Goal: Register for event/course

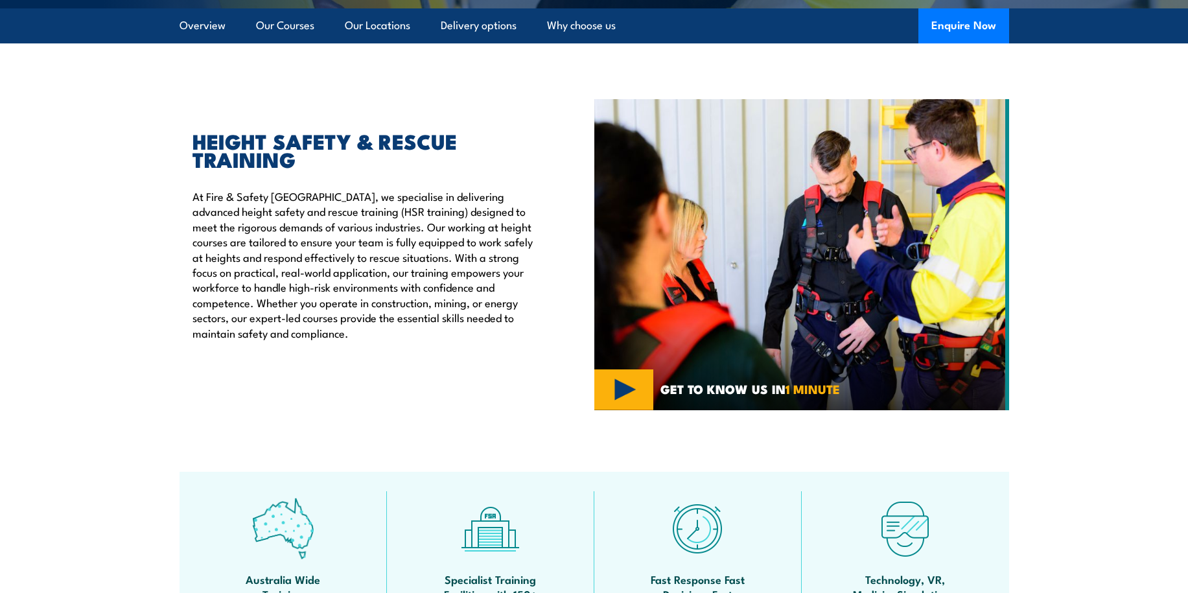
scroll to position [311, 0]
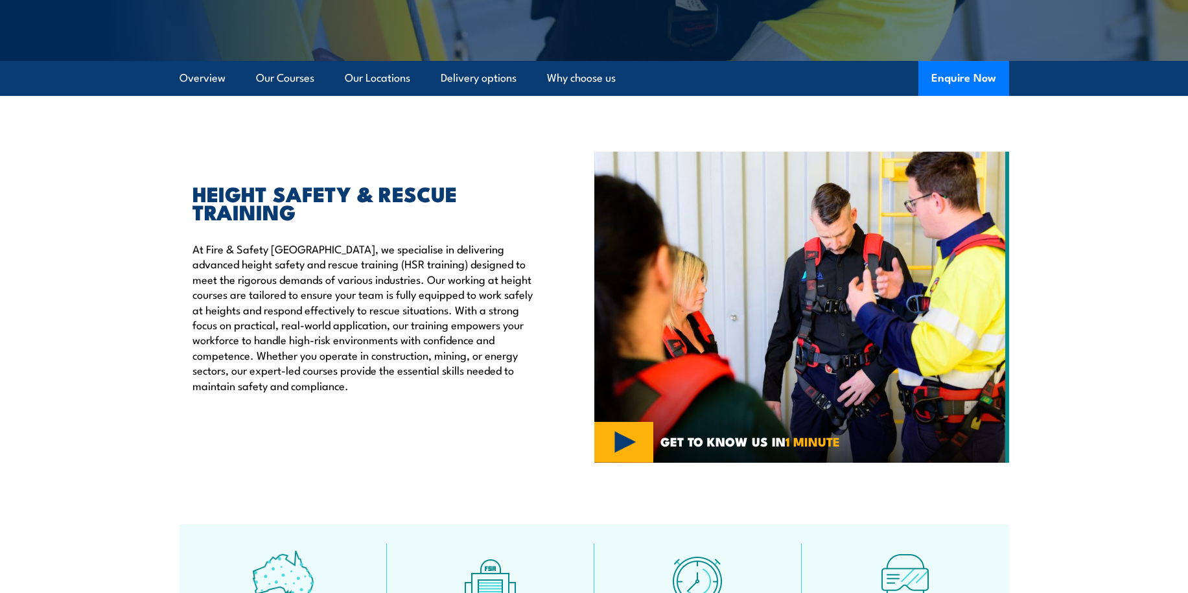
click at [368, 90] on link "Our Locations" at bounding box center [377, 78] width 65 height 34
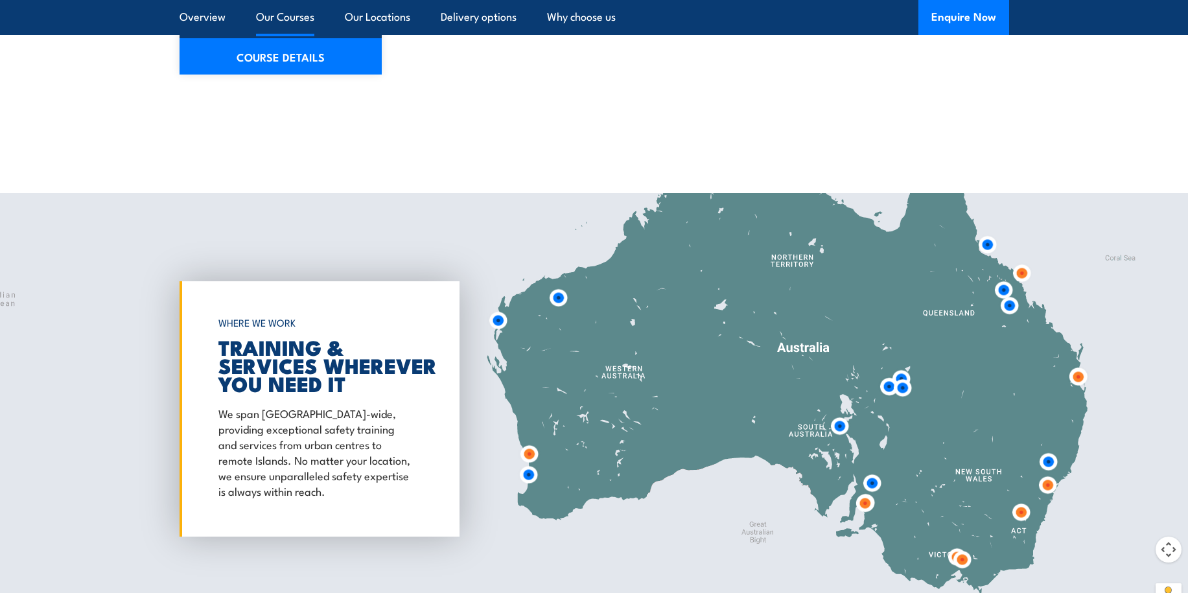
scroll to position [2093, 0]
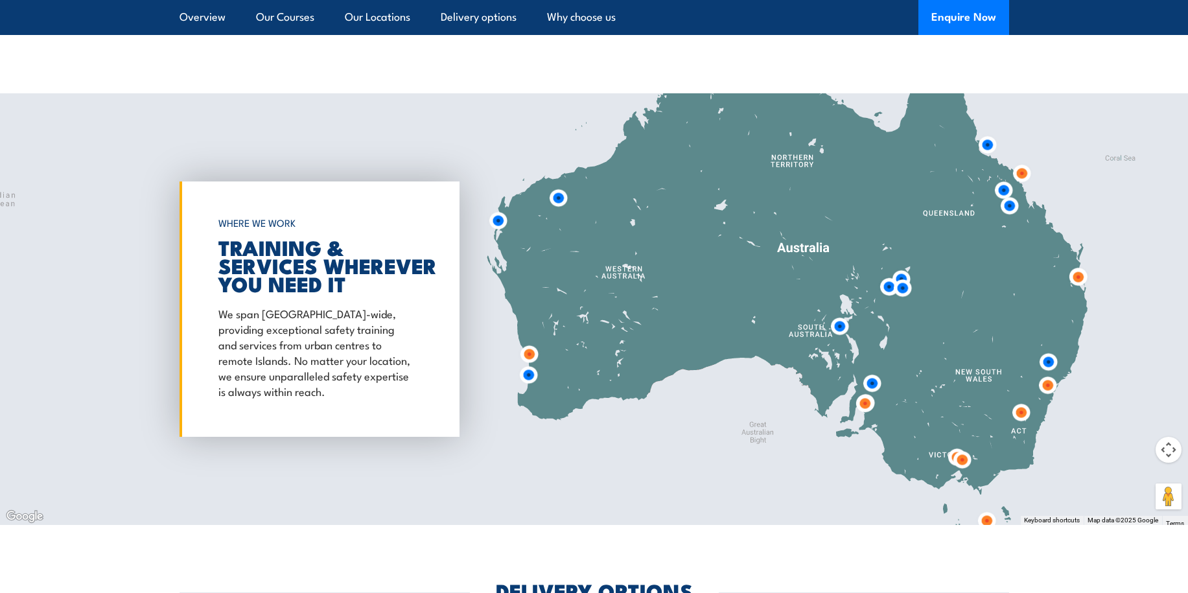
click at [1075, 263] on img at bounding box center [1078, 277] width 34 height 34
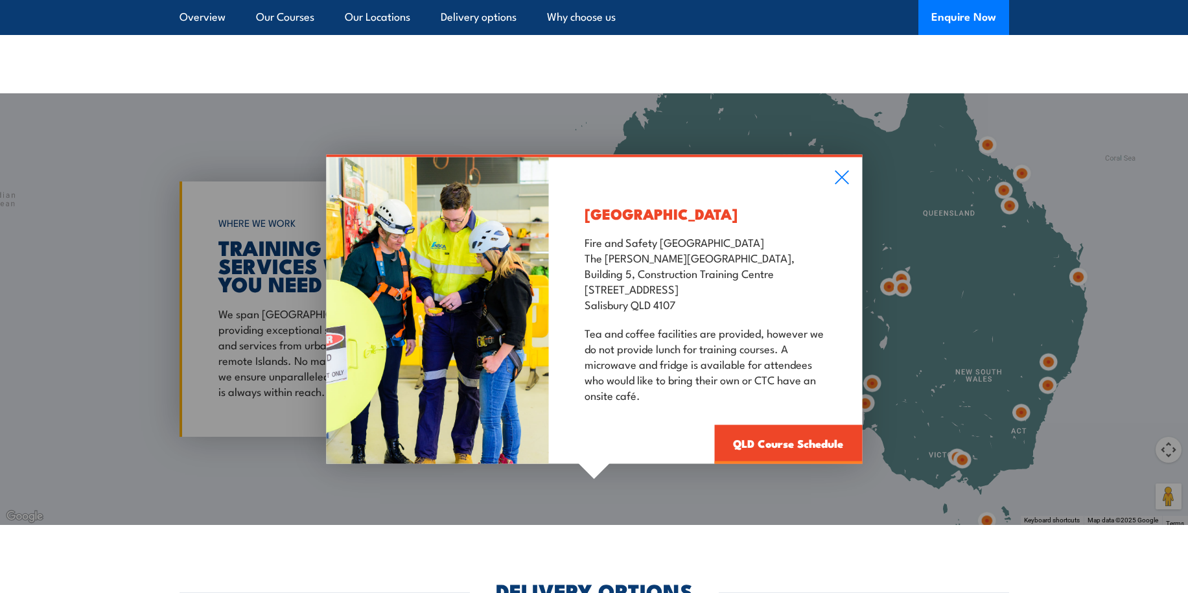
click at [788, 435] on link "QLD Course Schedule" at bounding box center [788, 444] width 148 height 39
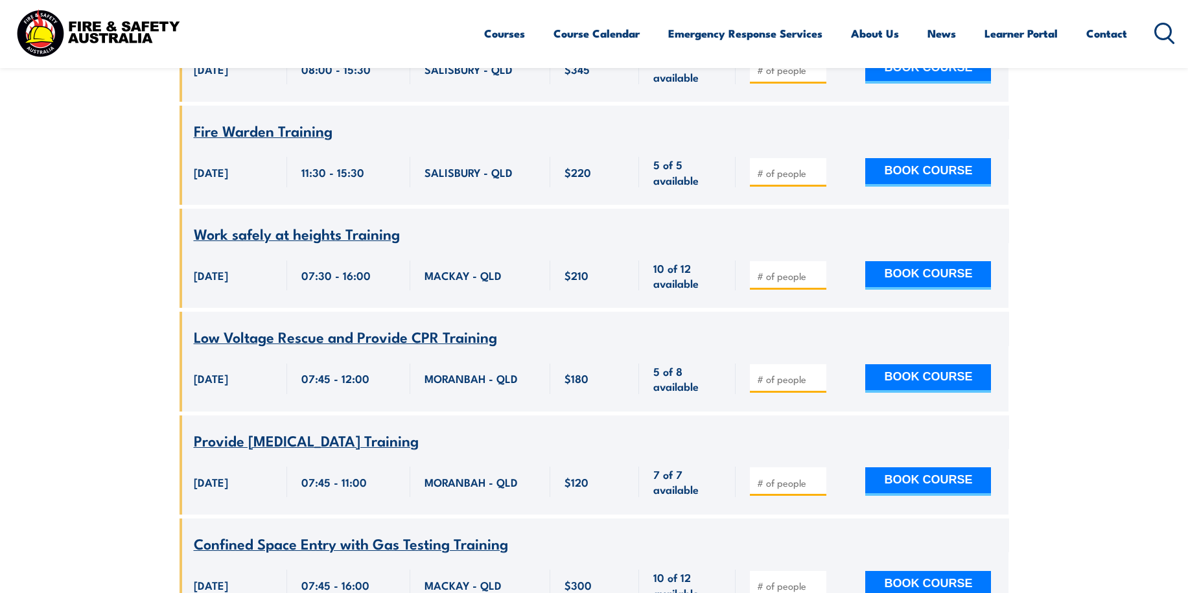
scroll to position [2243, 0]
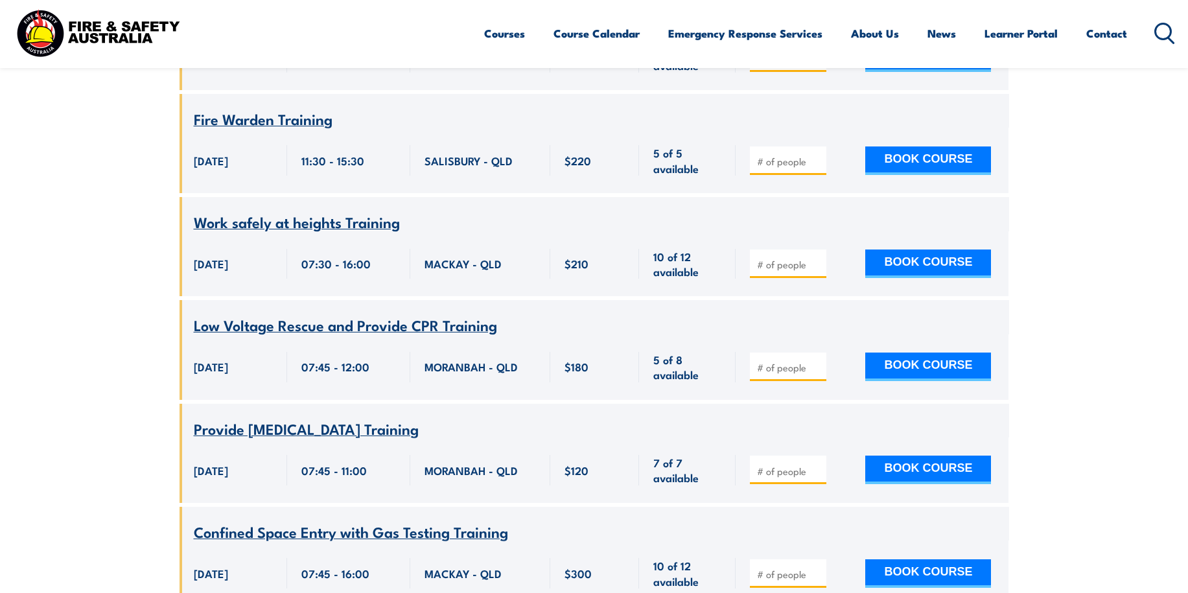
click at [435, 231] on div "MACKAY - QLD" at bounding box center [480, 263] width 140 height 65
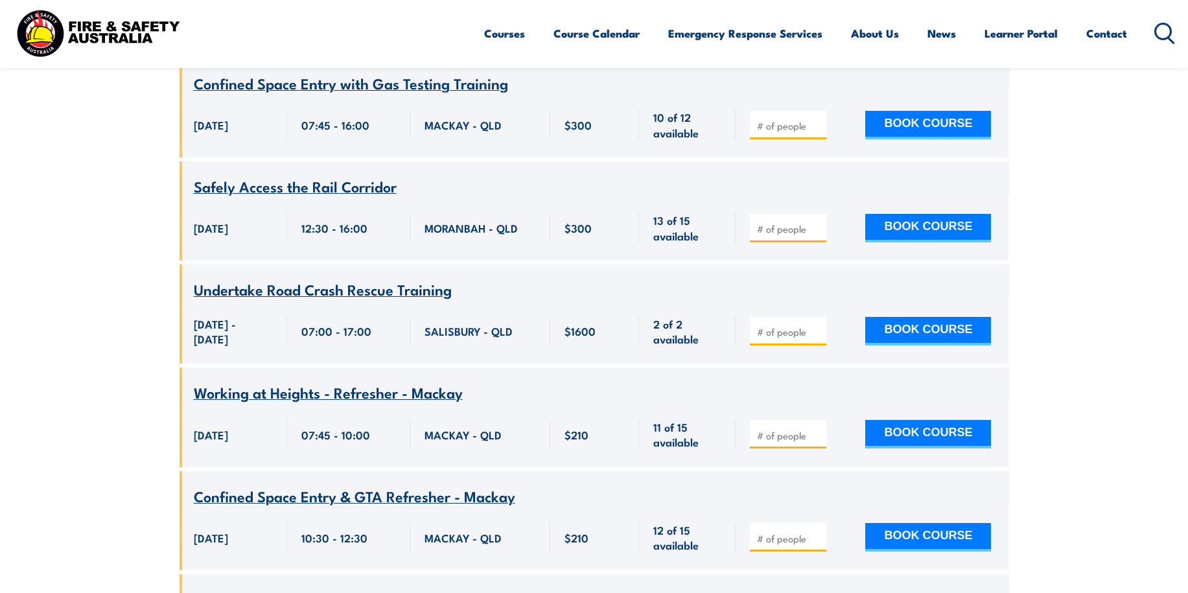
scroll to position [2697, 0]
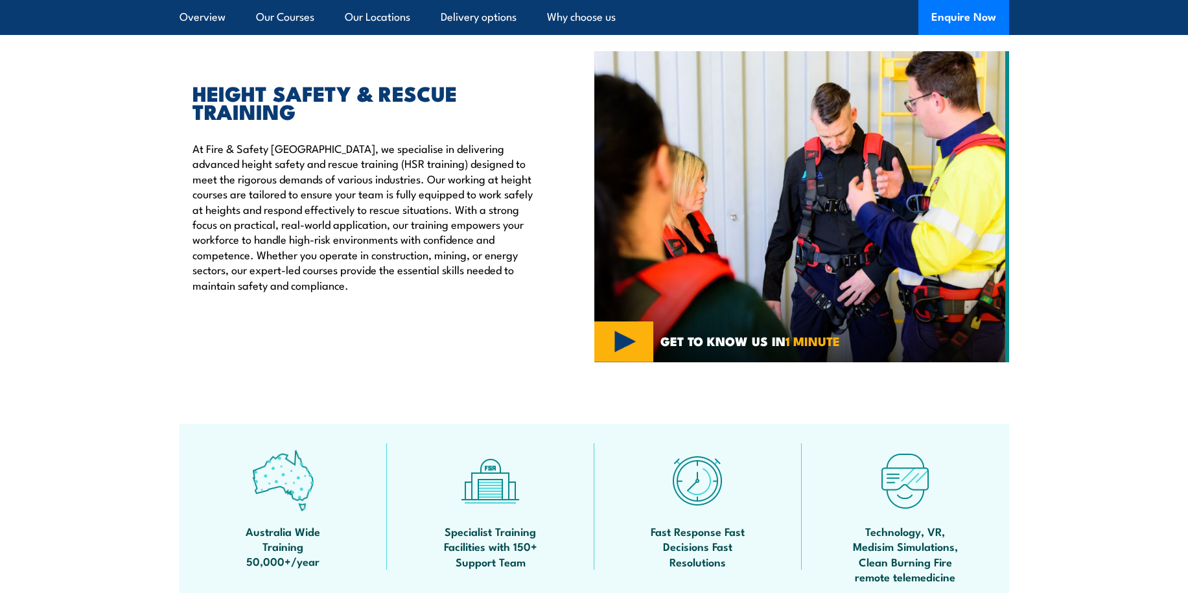
scroll to position [311, 0]
